Goal: Use online tool/utility: Utilize a website feature to perform a specific function

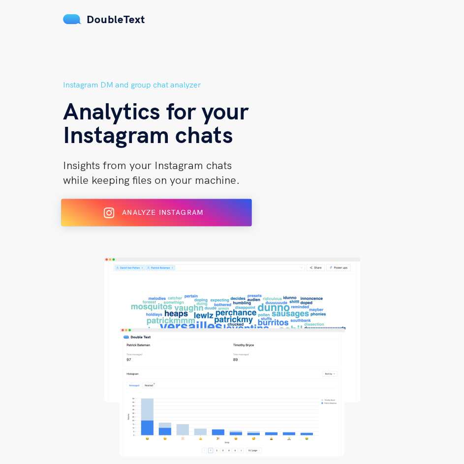
click at [149, 200] on button "Analyze Instagram" at bounding box center [156, 213] width 191 height 28
click at [133, 222] on button "Analyze Instagram" at bounding box center [156, 213] width 191 height 28
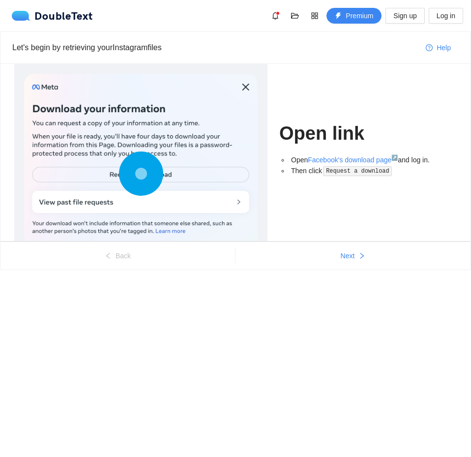
click at [346, 244] on ul "Back Next" at bounding box center [235, 255] width 470 height 28
click at [347, 253] on span "Next" at bounding box center [348, 255] width 14 height 11
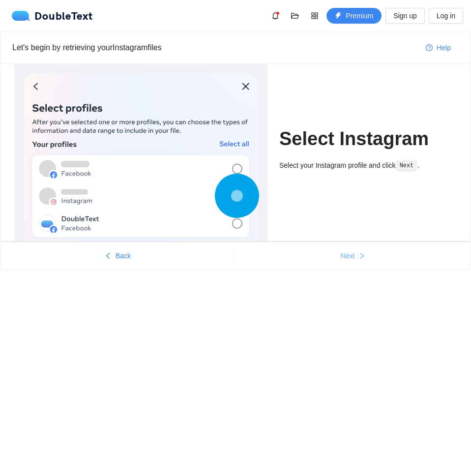
click at [347, 253] on span "Next" at bounding box center [348, 255] width 14 height 11
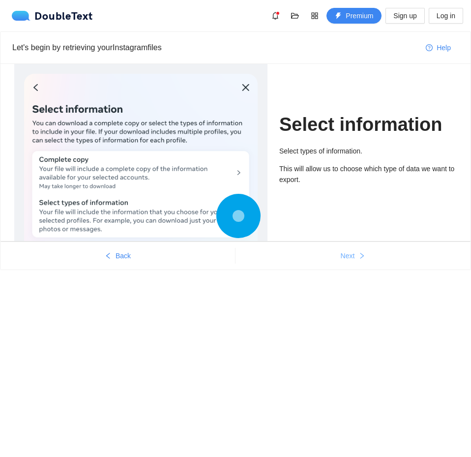
click at [347, 253] on span "Next" at bounding box center [348, 255] width 14 height 11
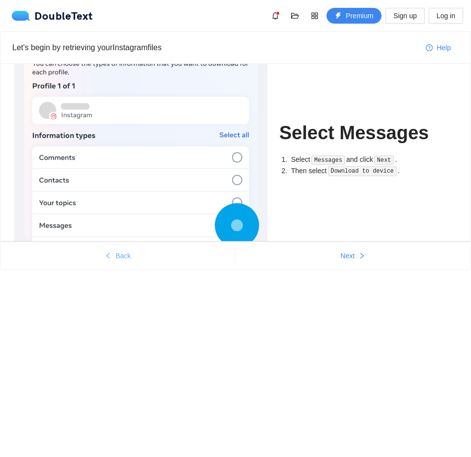
click at [136, 256] on button "Back" at bounding box center [117, 256] width 235 height 16
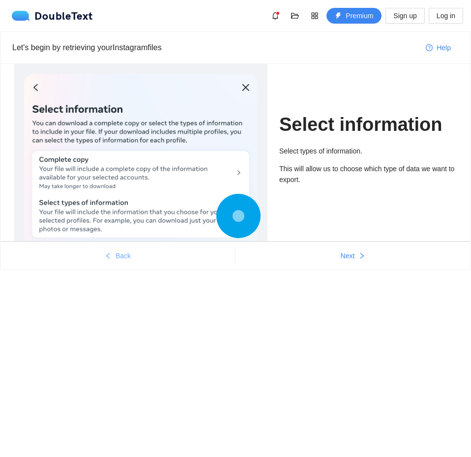
click at [121, 257] on span "Back" at bounding box center [123, 255] width 15 height 11
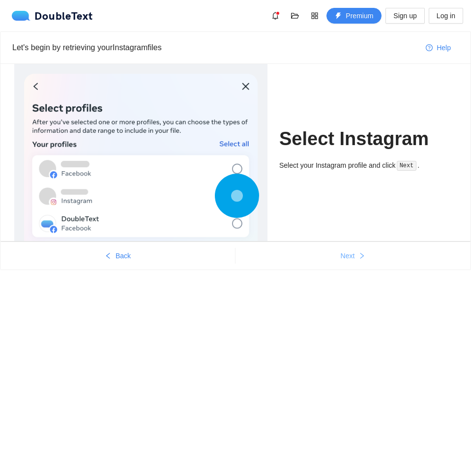
click at [341, 256] on span "Next" at bounding box center [348, 255] width 14 height 11
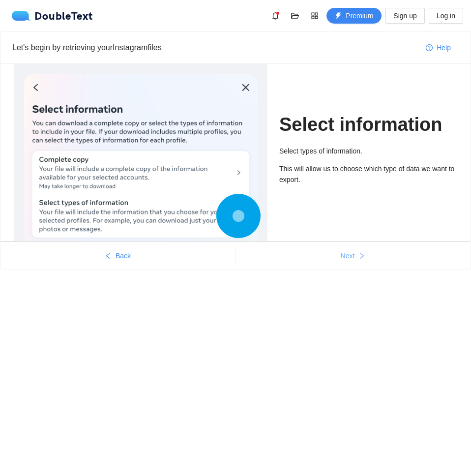
click at [340, 262] on button "Next" at bounding box center [353, 256] width 235 height 16
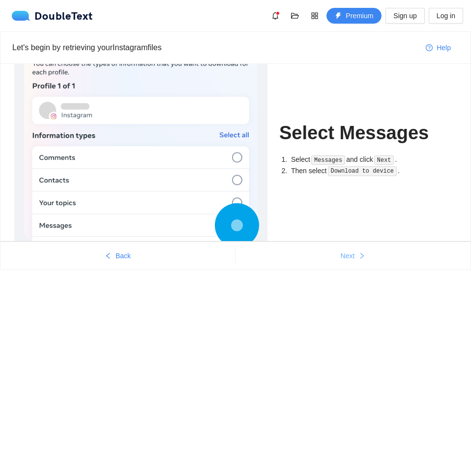
click at [347, 257] on span "Next" at bounding box center [348, 255] width 14 height 11
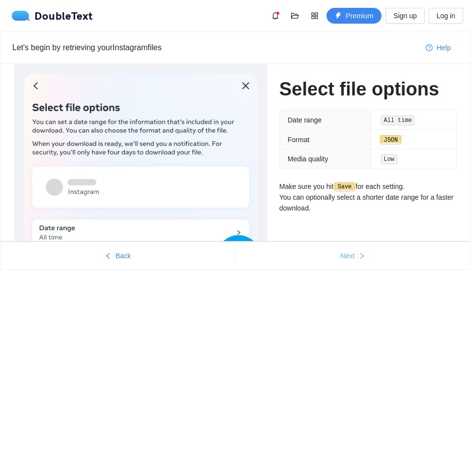
click at [347, 257] on span "Next" at bounding box center [348, 255] width 14 height 11
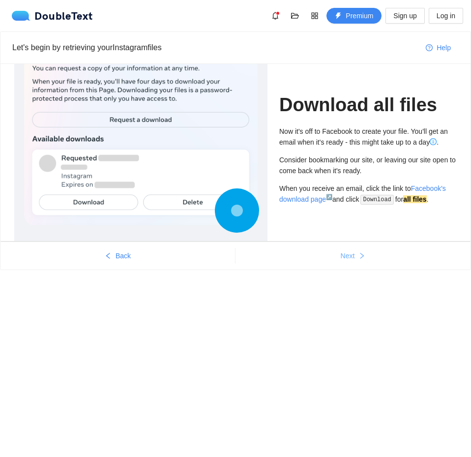
click at [347, 257] on span "Next" at bounding box center [348, 255] width 14 height 11
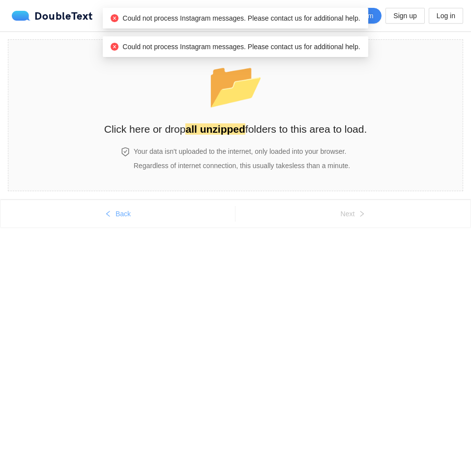
click at [137, 214] on button "Back" at bounding box center [117, 214] width 235 height 16
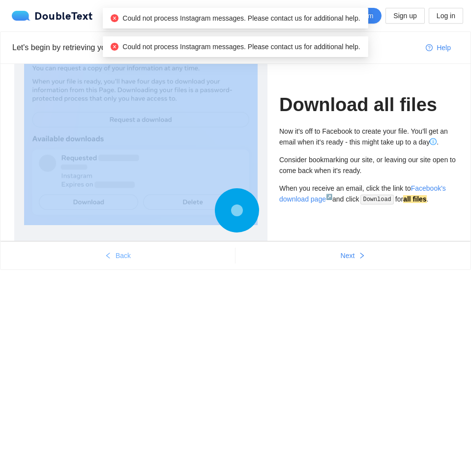
click at [137, 214] on div at bounding box center [141, 123] width 234 height 206
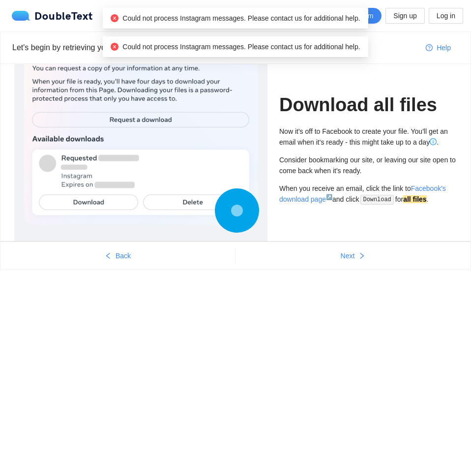
click at [137, 244] on ul "Back Next" at bounding box center [235, 255] width 470 height 28
click at [137, 260] on button "Back" at bounding box center [117, 256] width 235 height 16
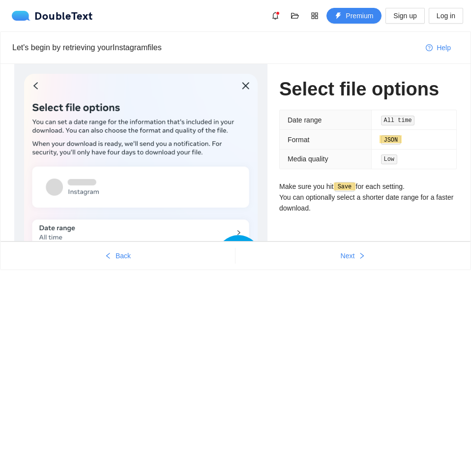
click at [75, 265] on ul "Back Next" at bounding box center [235, 255] width 470 height 28
click at [83, 257] on button "Back" at bounding box center [117, 256] width 235 height 16
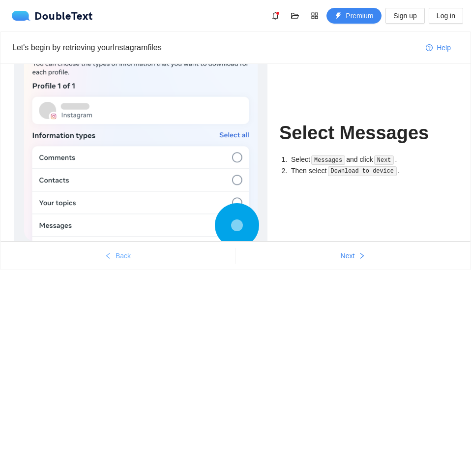
click at [127, 260] on span "Back" at bounding box center [123, 255] width 15 height 11
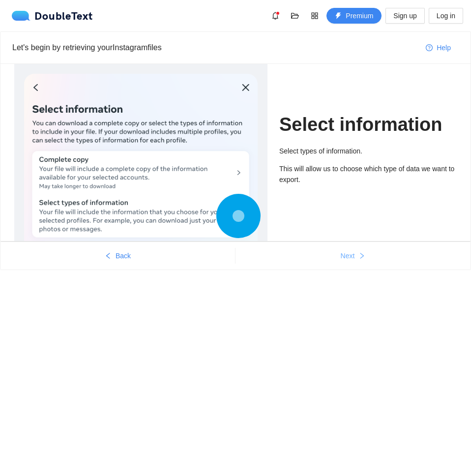
click at [348, 263] on button "Next" at bounding box center [353, 256] width 235 height 16
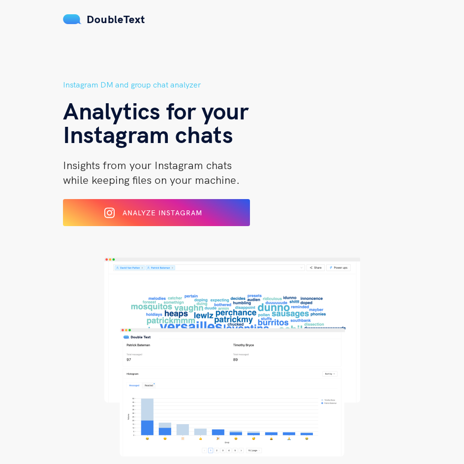
click at [166, 232] on div "Instagram DM and group chat analyzer Analytics for your Instagram chats Insight…" at bounding box center [232, 268] width 338 height 378
click at [175, 220] on div "Analyze Instagram" at bounding box center [155, 213] width 155 height 16
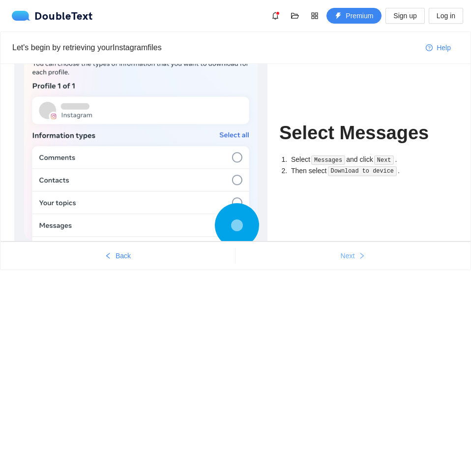
click at [329, 259] on button "Next" at bounding box center [353, 256] width 235 height 16
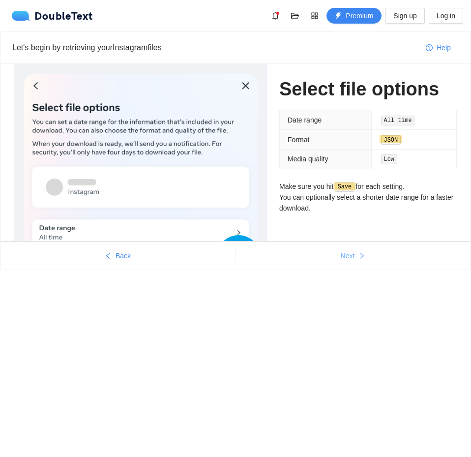
click at [383, 254] on button "Next" at bounding box center [353, 256] width 235 height 16
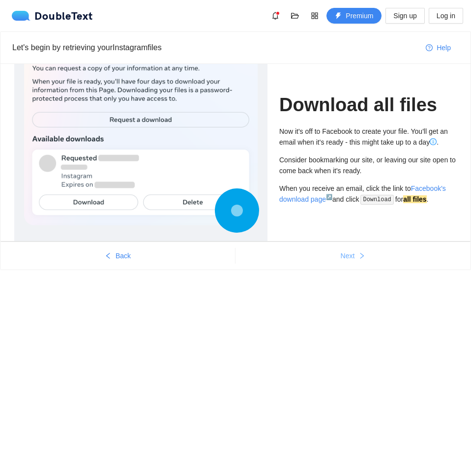
click at [384, 257] on button "Next" at bounding box center [353, 256] width 235 height 16
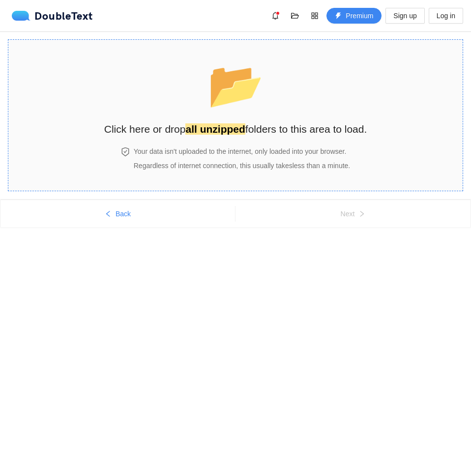
click at [217, 124] on strong "all unzipped" at bounding box center [214, 128] width 59 height 11
click at [271, 79] on div "📂 Click here or drop all unzipped folders to this area to load." at bounding box center [235, 94] width 263 height 88
click at [177, 288] on body "DoubleText Premium Sign up Log in 📂 Click here or drop all unzipped folders to …" at bounding box center [235, 232] width 471 height 464
click at [194, 101] on div "📂 Click here or drop all unzipped folders to this area to load." at bounding box center [235, 94] width 263 height 88
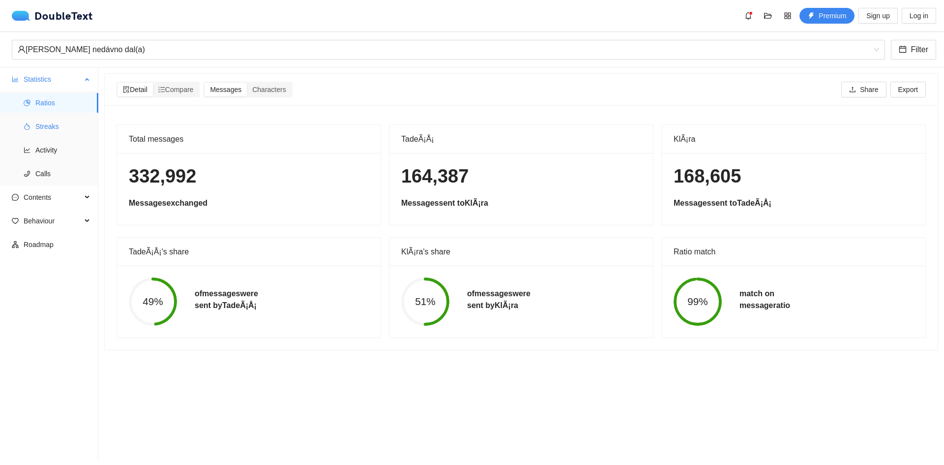
click at [43, 118] on span "Streaks" at bounding box center [62, 127] width 55 height 20
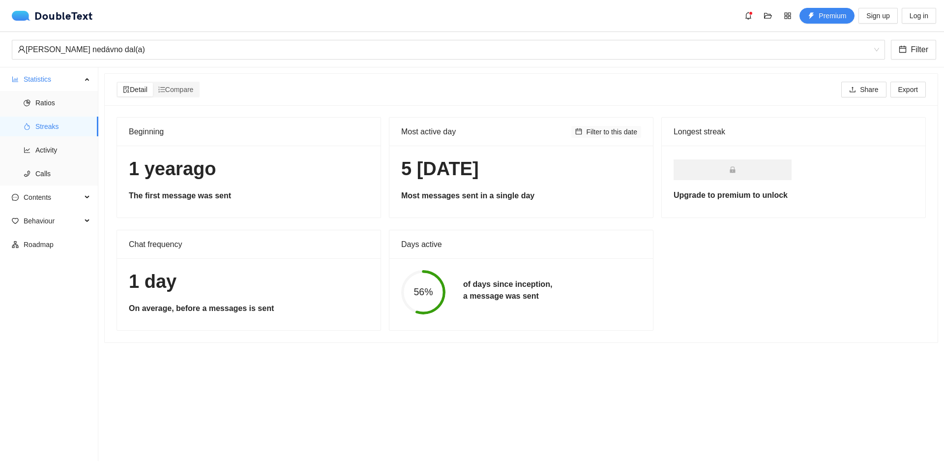
click at [471, 127] on span "Filter to this date" at bounding box center [611, 131] width 51 height 11
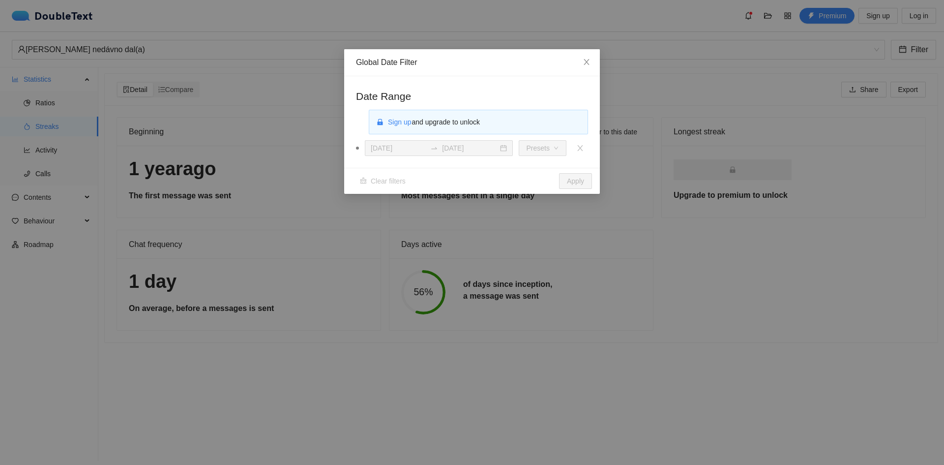
click at [471, 238] on div "Global Date Filter Date Range Sign up and upgrade to unlock [DATE] [DATE] Prese…" at bounding box center [472, 232] width 944 height 465
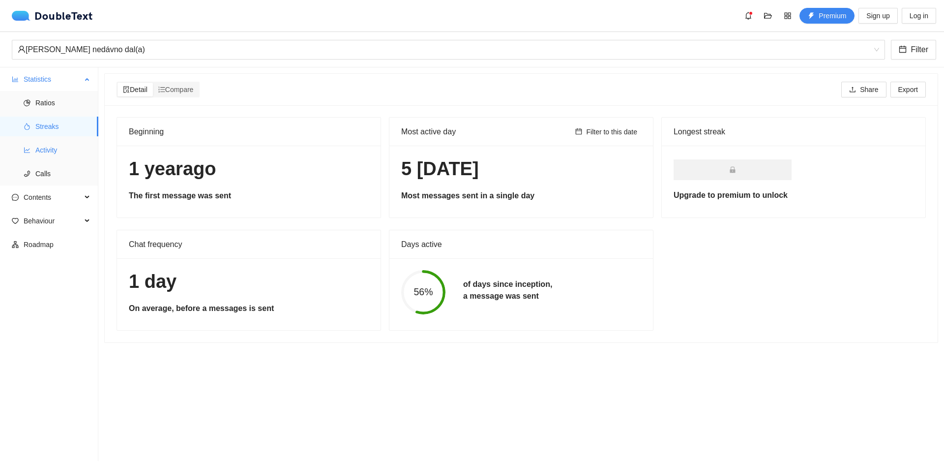
click at [41, 157] on span "Activity" at bounding box center [62, 150] width 55 height 20
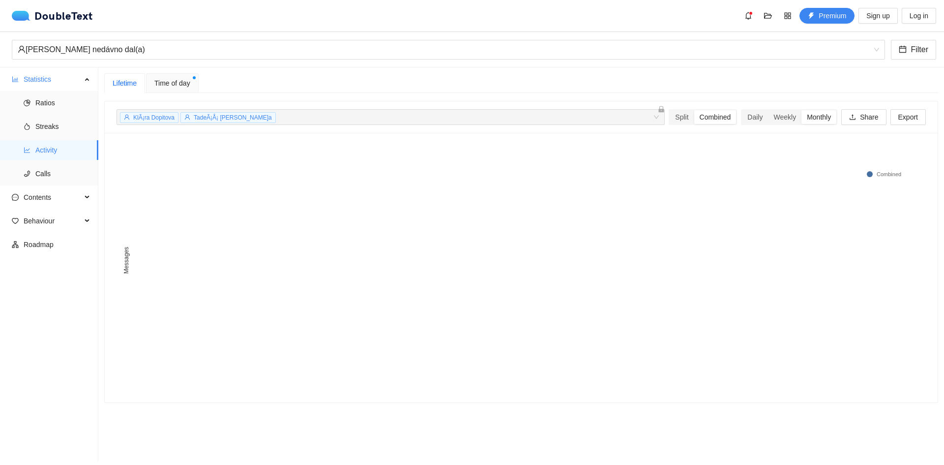
click at [171, 81] on span "Time of day" at bounding box center [172, 83] width 36 height 11
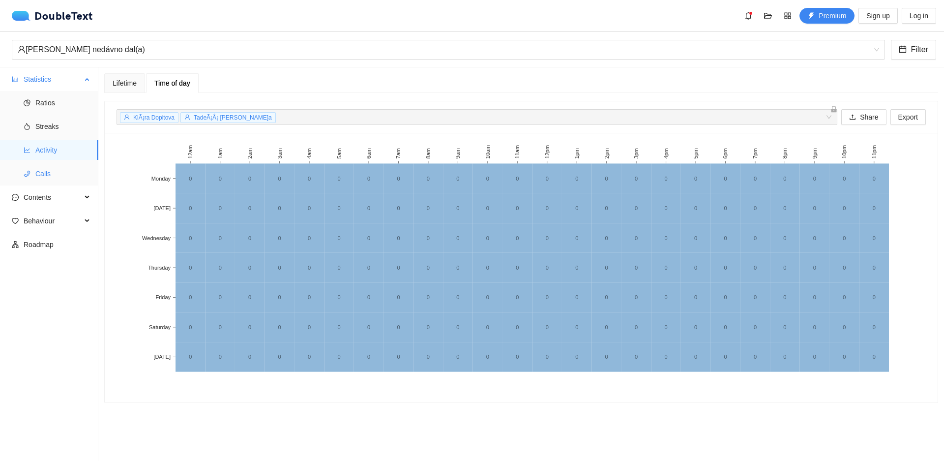
click at [31, 172] on li "Calls" at bounding box center [49, 174] width 98 height 20
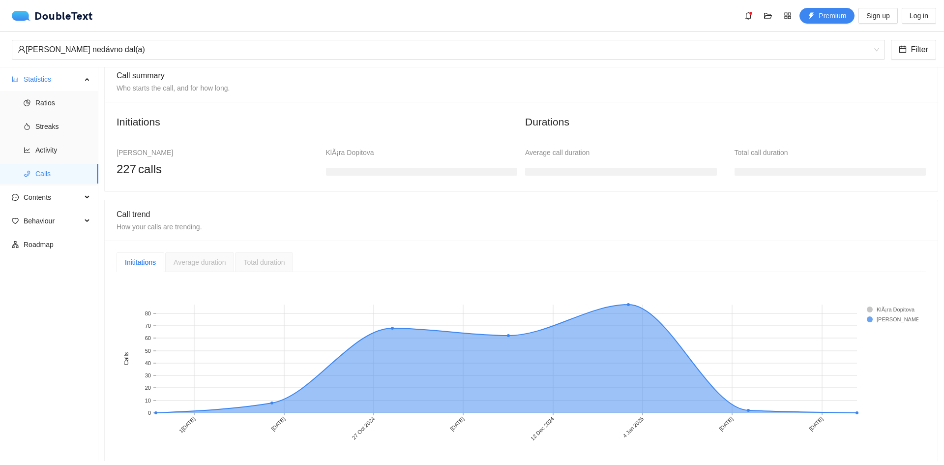
scroll to position [83, 0]
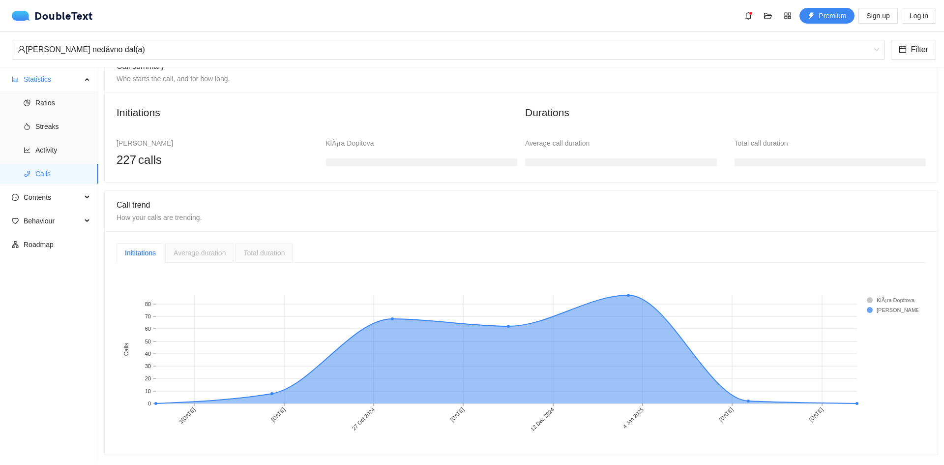
click at [471, 158] on h3 at bounding box center [621, 162] width 192 height 8
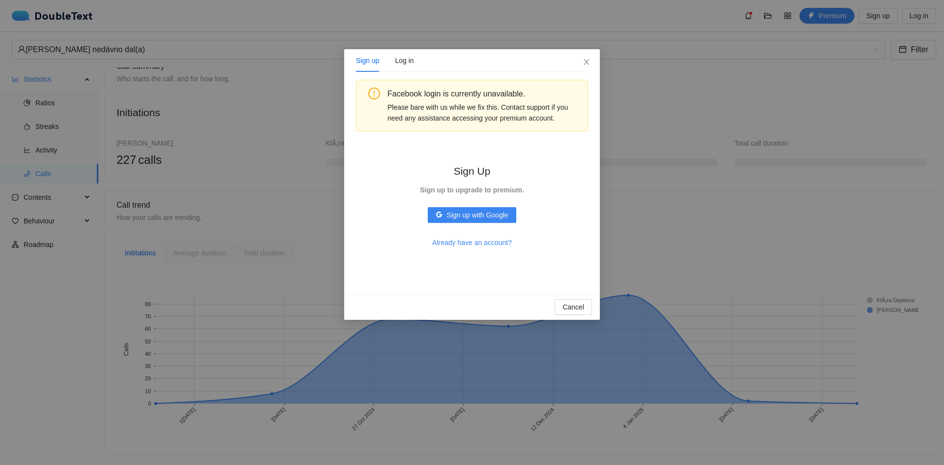
click at [471, 195] on div "Sign up Log in Facebook login is currently unavailable. Please bare with us whi…" at bounding box center [472, 232] width 944 height 465
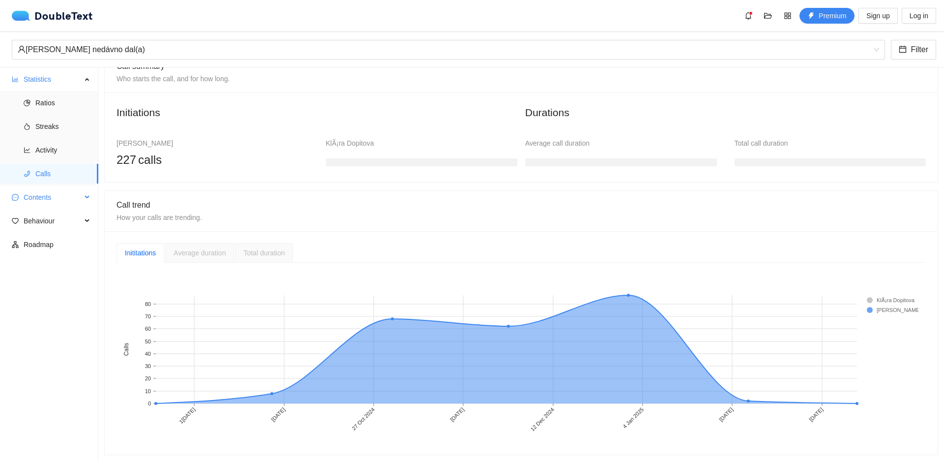
click at [57, 197] on span "Contents" at bounding box center [53, 197] width 58 height 20
click at [60, 294] on span "Behaviour" at bounding box center [53, 292] width 58 height 20
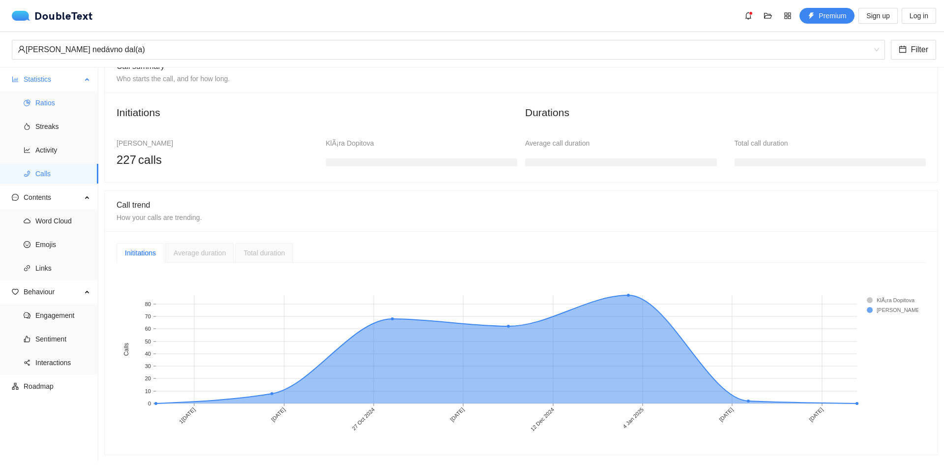
click at [57, 103] on span "Ratios" at bounding box center [62, 103] width 55 height 20
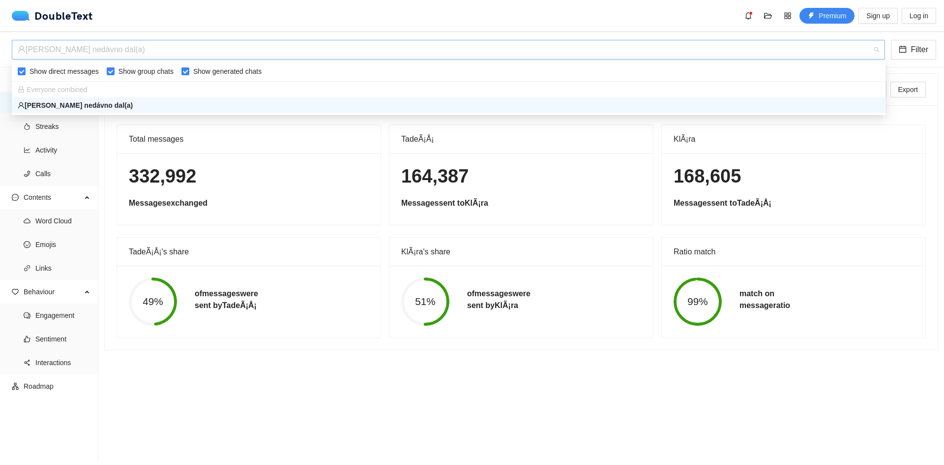
click at [91, 55] on div "[PERSON_NAME] nedávno dal(a)" at bounding box center [444, 49] width 853 height 19
click at [139, 104] on div "[PERSON_NAME] nedávno dal(a)" at bounding box center [449, 105] width 862 height 11
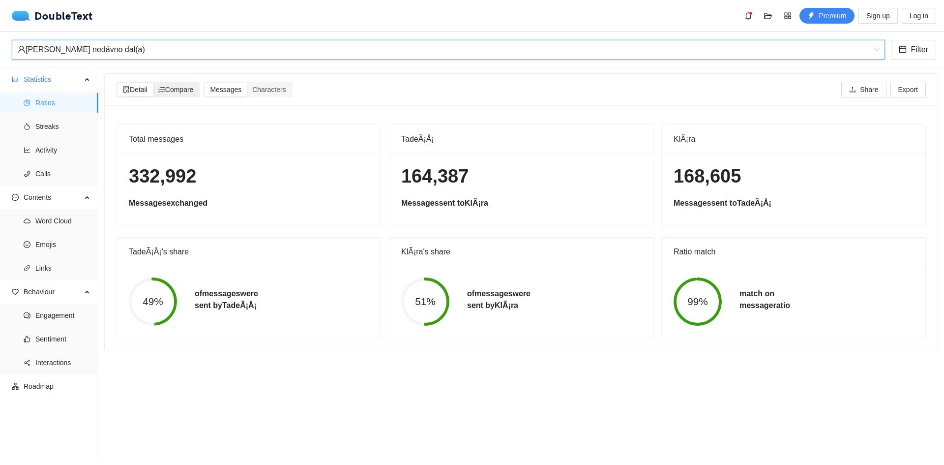
click at [179, 94] on div "Compare" at bounding box center [176, 90] width 46 height 14
click at [153, 83] on input "Compare" at bounding box center [153, 83] width 0 height 0
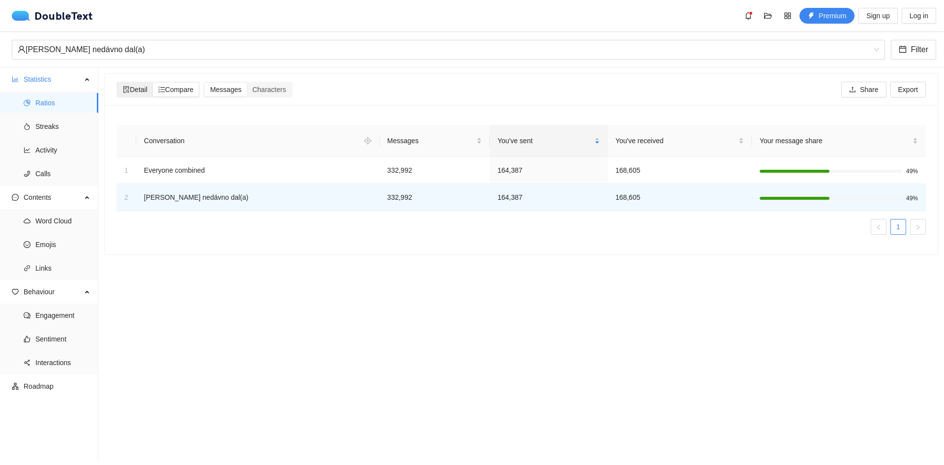
click at [131, 93] on span "Detail" at bounding box center [135, 90] width 25 height 8
click at [118, 83] on input "Detail" at bounding box center [118, 83] width 0 height 0
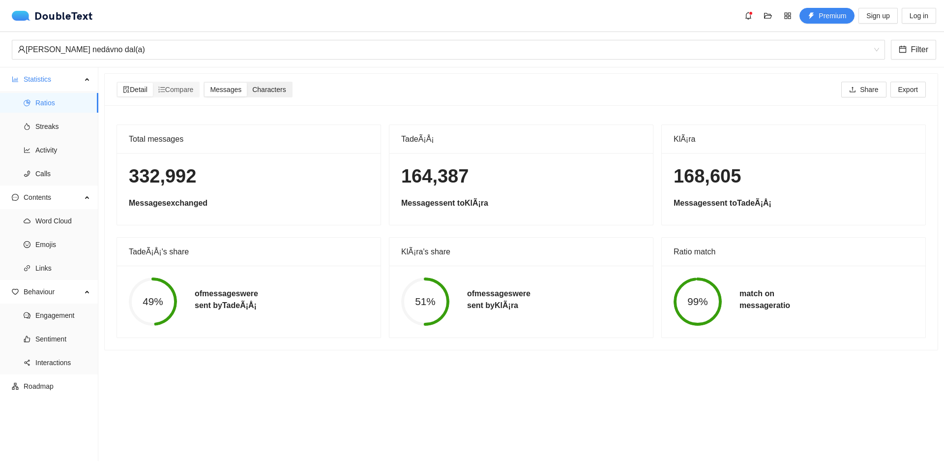
click at [271, 93] on span "Characters" at bounding box center [268, 90] width 33 height 8
click at [247, 83] on input "Characters" at bounding box center [247, 83] width 0 height 0
click at [247, 92] on div "Messages" at bounding box center [226, 90] width 42 height 14
click at [205, 83] on input "Messages" at bounding box center [205, 83] width 0 height 0
click at [199, 89] on div "Compare" at bounding box center [176, 90] width 46 height 14
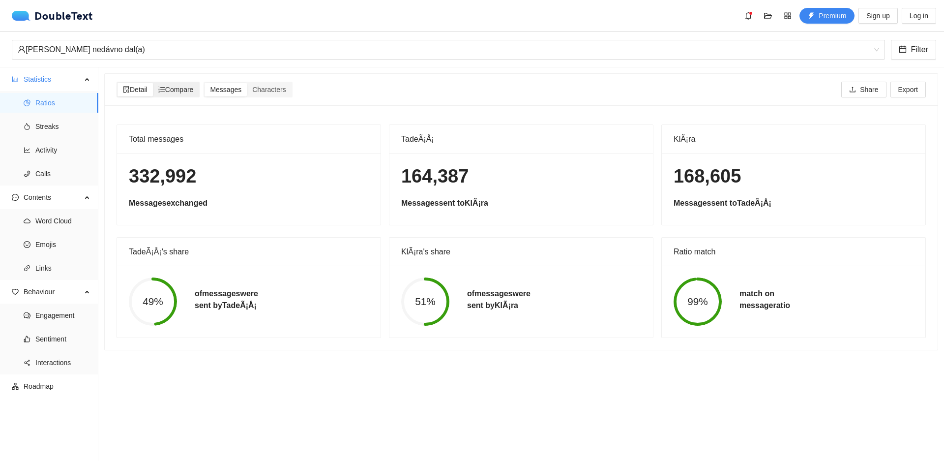
click at [153, 83] on input "Compare" at bounding box center [153, 83] width 0 height 0
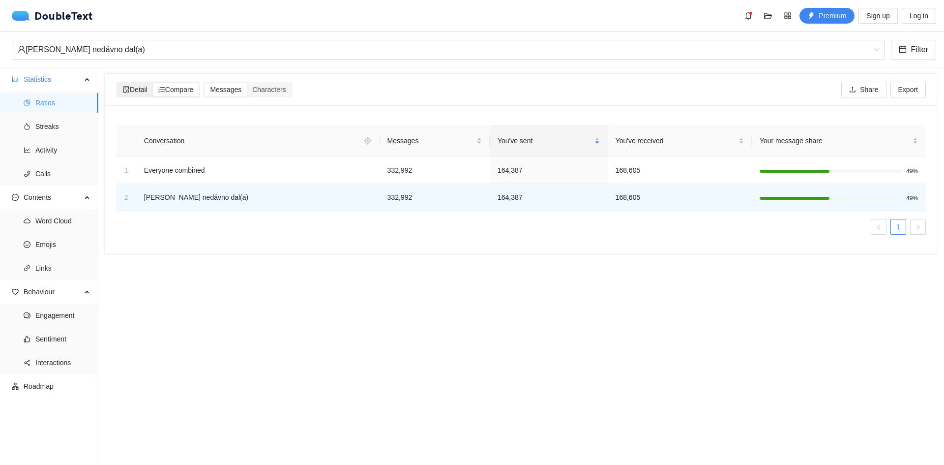
click at [142, 89] on span "Detail" at bounding box center [135, 90] width 25 height 8
click at [118, 83] on input "Detail" at bounding box center [118, 83] width 0 height 0
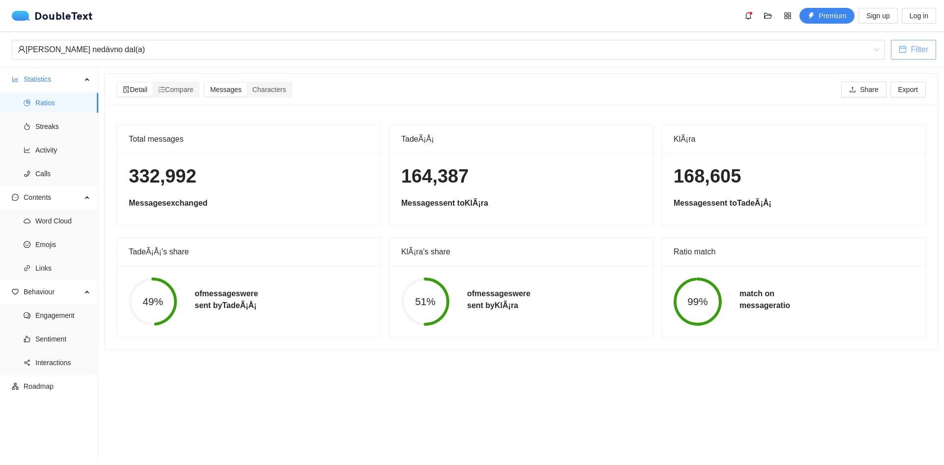
click at [471, 57] on button "Filter" at bounding box center [913, 50] width 45 height 20
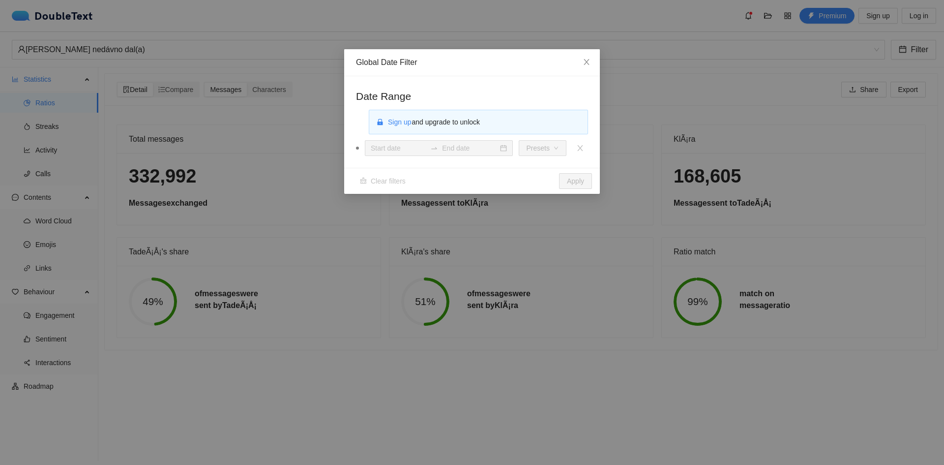
click at [471, 103] on div "Global Date Filter Date Range Sign up and upgrade to unlock Presets Clear filte…" at bounding box center [472, 232] width 944 height 465
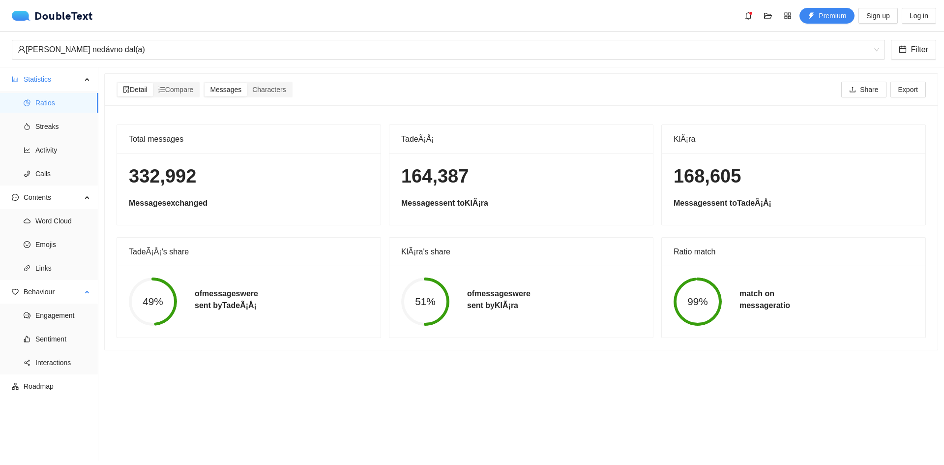
click at [41, 305] on ul "Engagement Sentiment Interactions" at bounding box center [49, 338] width 98 height 71
click at [41, 310] on span "Engagement" at bounding box center [62, 315] width 55 height 20
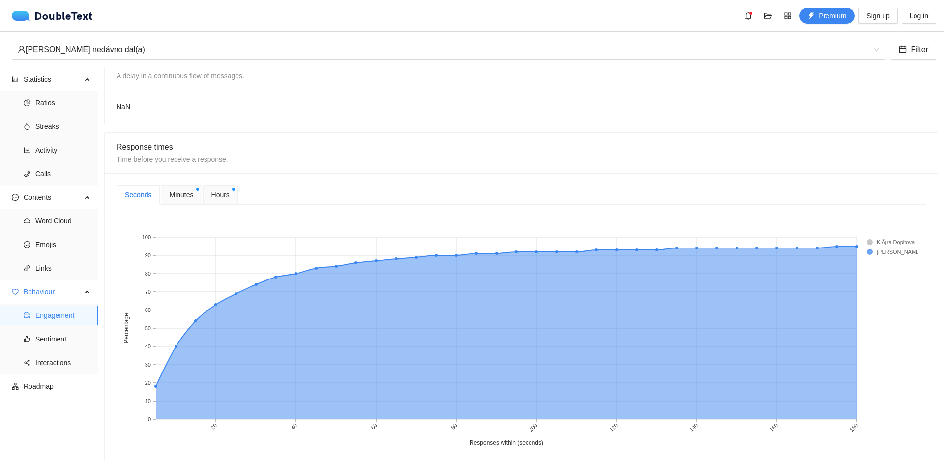
scroll to position [246, 0]
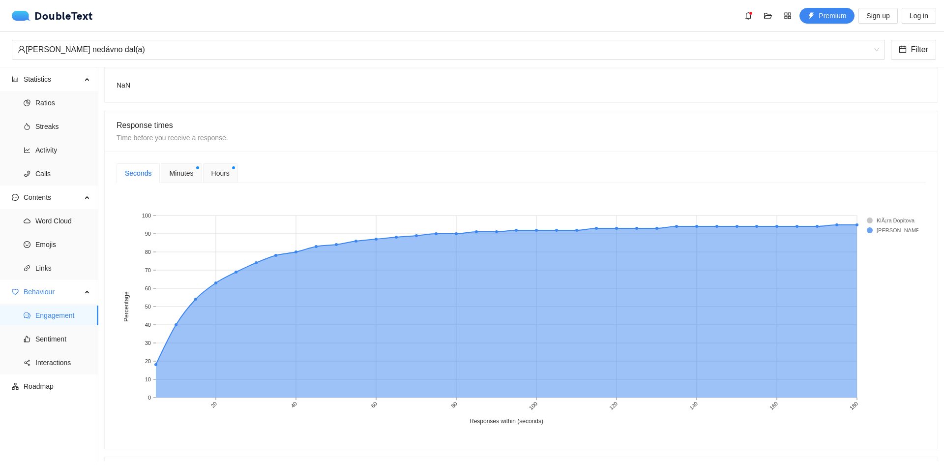
click at [471, 218] on rect at bounding box center [886, 220] width 39 height 10
click at [225, 187] on div "Seconds Minutes Hours 20 40 60 80 100 120 140 160 180 Responses within (seconds…" at bounding box center [521, 299] width 809 height 273
click at [225, 184] on div "Seconds Minutes Hours 20 40 60 80 100 120 140 160 180 Responses within (seconds…" at bounding box center [521, 299] width 809 height 273
click at [225, 180] on div "Hours" at bounding box center [220, 173] width 35 height 20
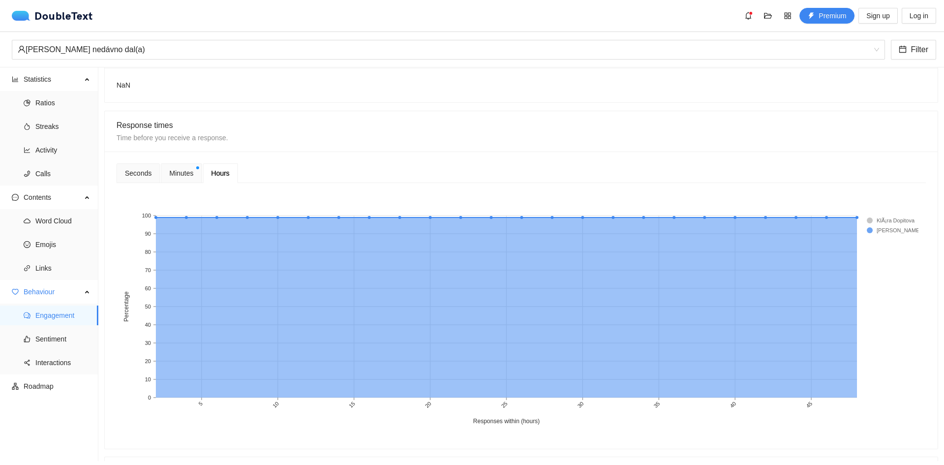
click at [191, 171] on span "Minutes" at bounding box center [181, 173] width 24 height 11
click at [146, 172] on div "Seconds" at bounding box center [138, 173] width 27 height 11
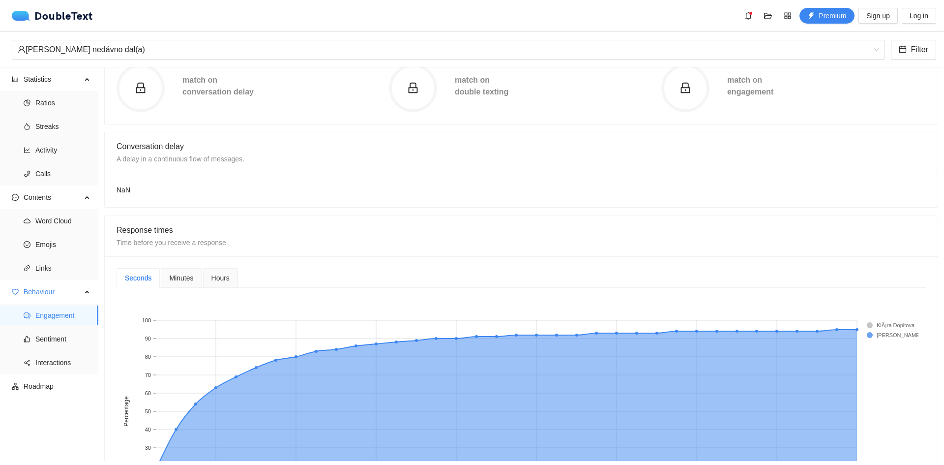
scroll to position [0, 0]
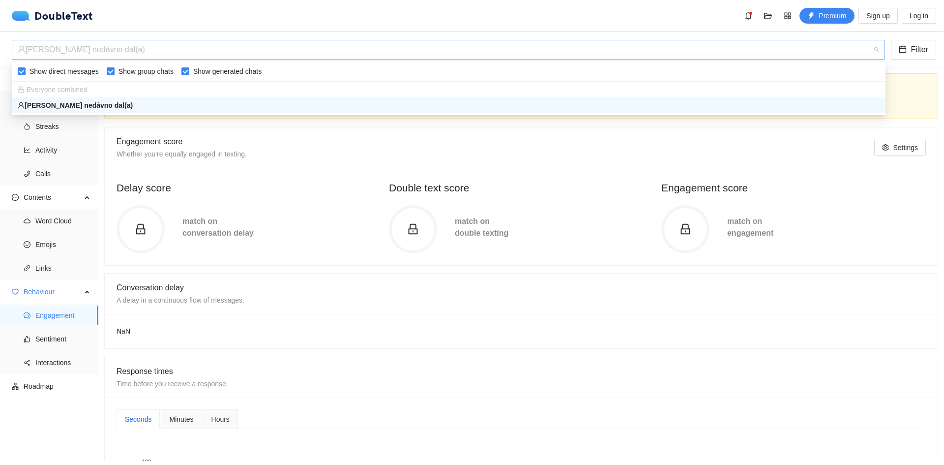
click at [326, 56] on div "[PERSON_NAME] nedávno dal(a)" at bounding box center [444, 49] width 853 height 19
click at [105, 94] on div "Everyone combined" at bounding box center [449, 89] width 862 height 11
click at [89, 89] on div "Everyone combined" at bounding box center [449, 89] width 862 height 11
click at [76, 90] on span "Everyone combined" at bounding box center [53, 90] width 70 height 8
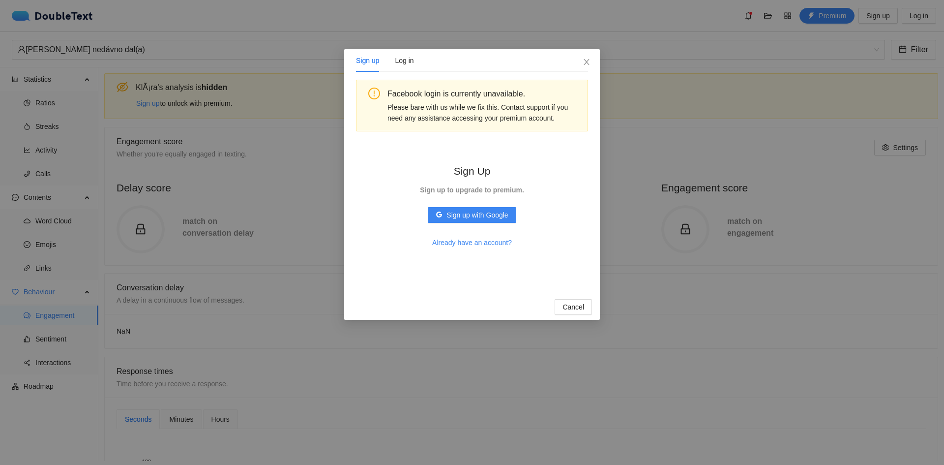
click at [291, 203] on div "Sign up Log in Facebook login is currently unavailable. Please bare with us whi…" at bounding box center [472, 232] width 944 height 465
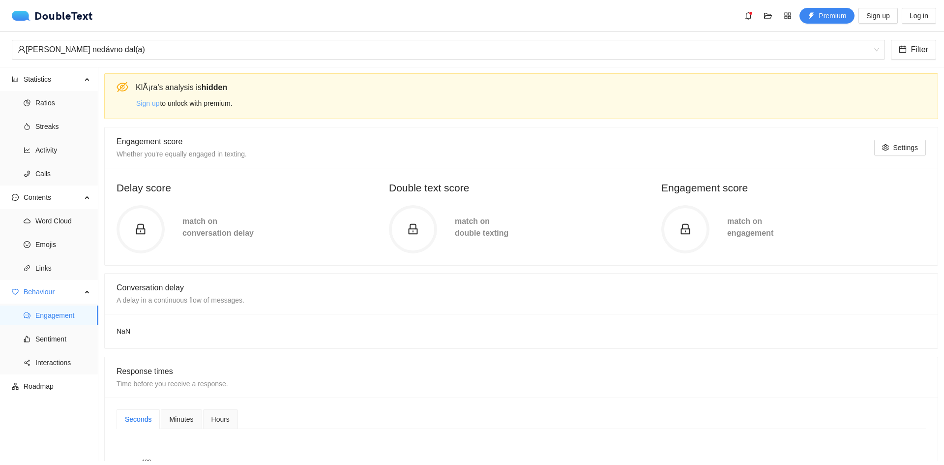
click at [155, 101] on span "Sign up" at bounding box center [147, 103] width 23 height 11
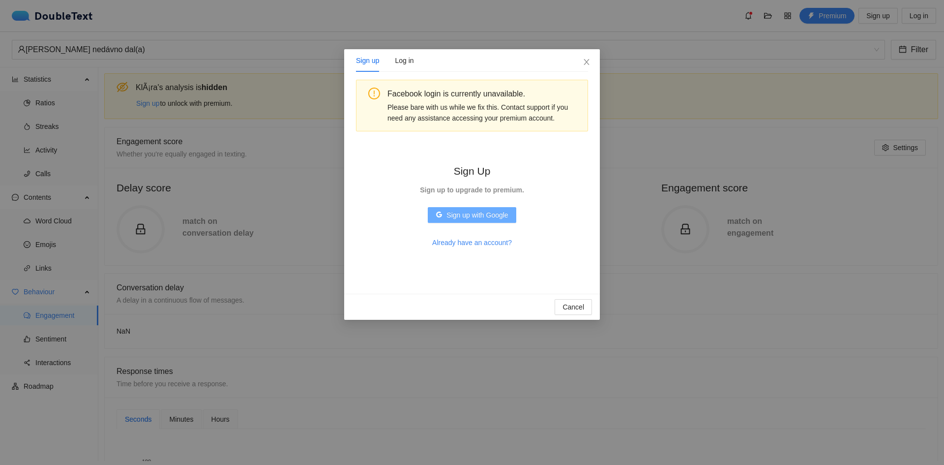
click at [458, 215] on span "Sign up with Google" at bounding box center [476, 214] width 61 height 11
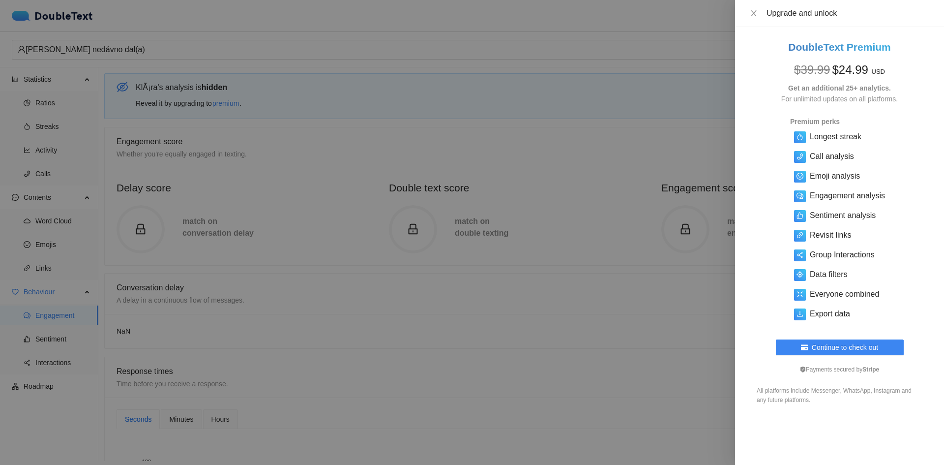
click at [471, 271] on div at bounding box center [472, 232] width 944 height 465
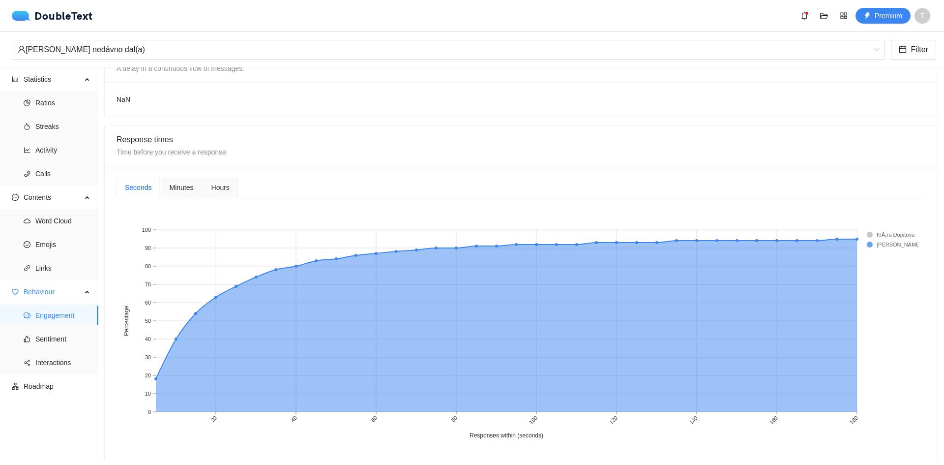
scroll to position [295, 0]
